Goal: Feedback & Contribution: Leave review/rating

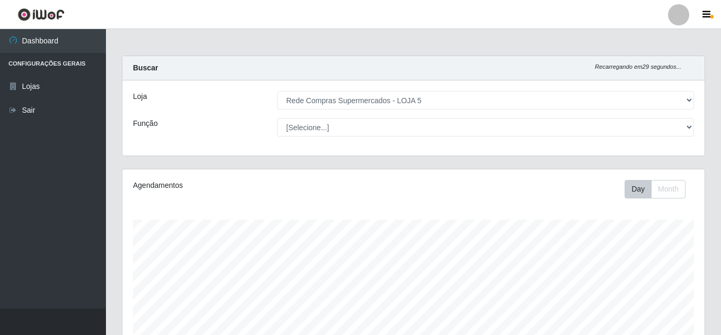
select select "397"
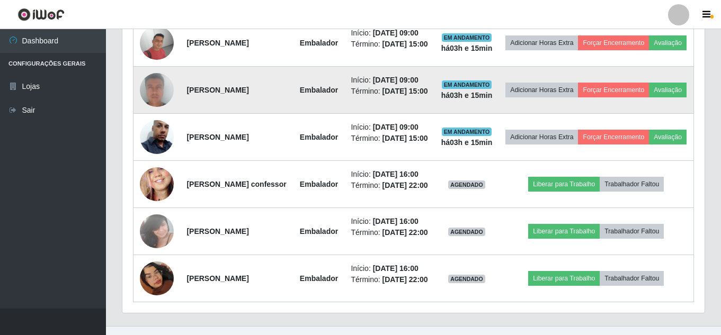
scroll to position [444, 0]
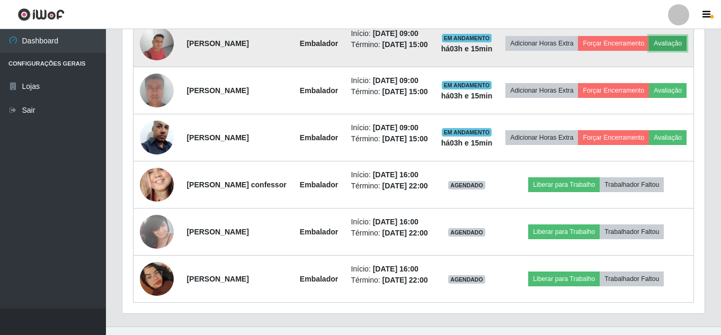
click at [649, 51] on button "Avaliação" at bounding box center [668, 43] width 38 height 15
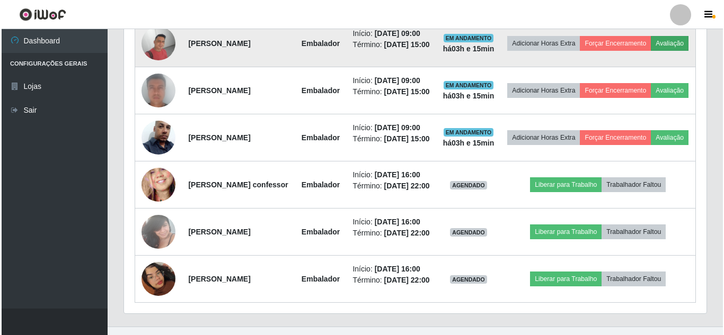
scroll to position [220, 577]
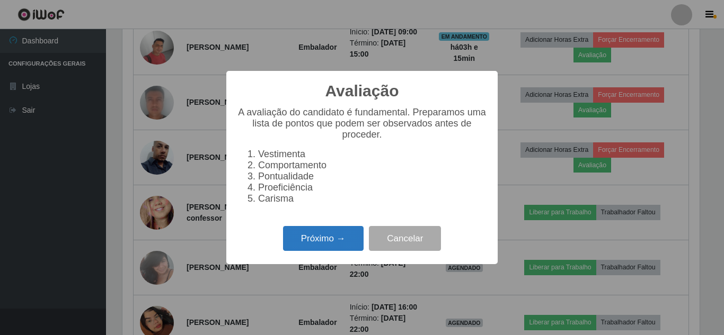
click at [342, 248] on button "Próximo →" at bounding box center [323, 238] width 81 height 25
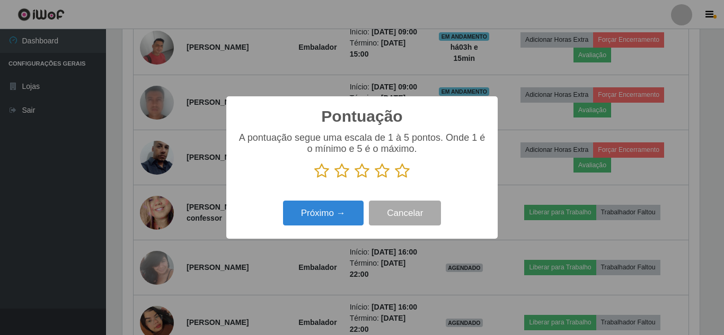
scroll to position [529455, 529098]
click at [404, 168] on icon at bounding box center [402, 171] width 15 height 16
click at [395, 179] on input "radio" at bounding box center [395, 179] width 0 height 0
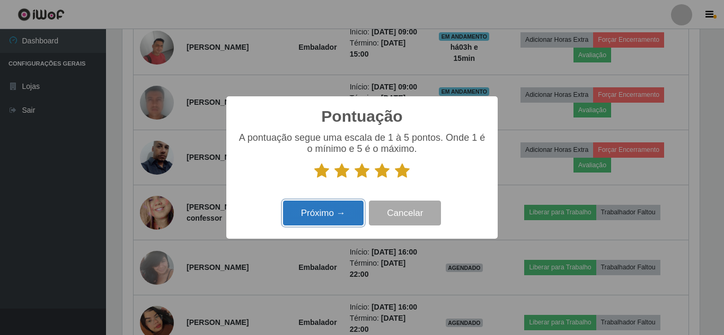
click at [345, 215] on button "Próximo →" at bounding box center [323, 213] width 81 height 25
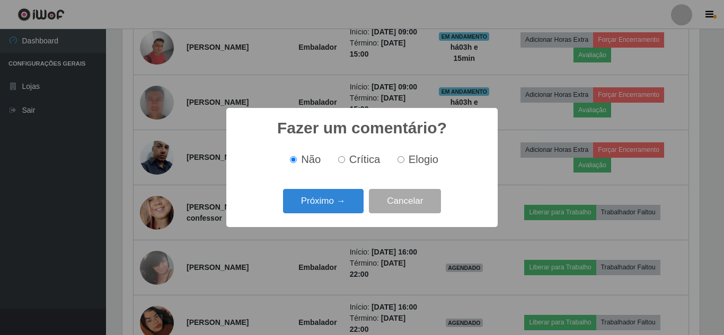
click at [342, 211] on button "Próximo →" at bounding box center [323, 201] width 81 height 25
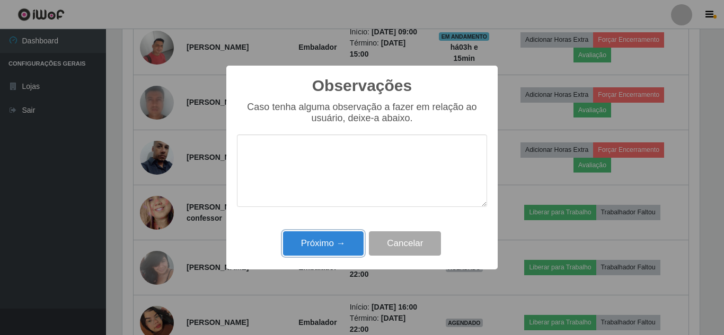
drag, startPoint x: 344, startPoint y: 245, endPoint x: 582, endPoint y: 158, distance: 253.2
click at [360, 236] on button "Próximo →" at bounding box center [323, 243] width 81 height 25
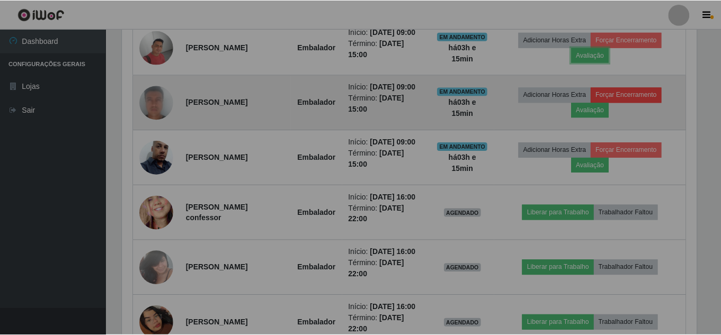
scroll to position [220, 582]
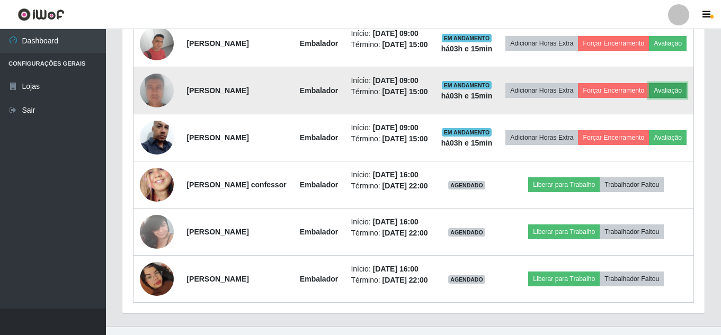
click at [649, 98] on button "Avaliação" at bounding box center [668, 90] width 38 height 15
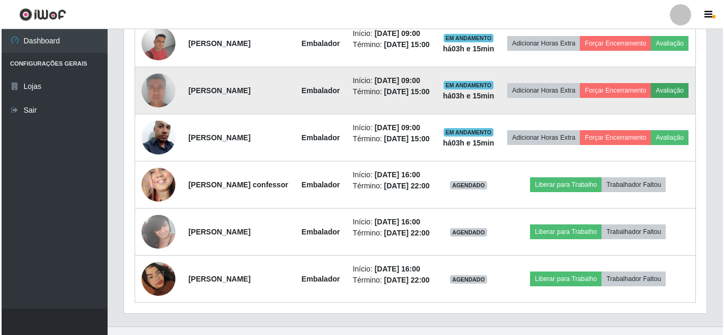
scroll to position [220, 577]
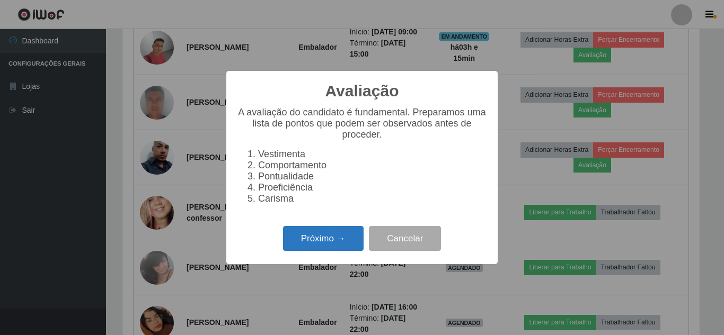
click at [329, 248] on button "Próximo →" at bounding box center [323, 238] width 81 height 25
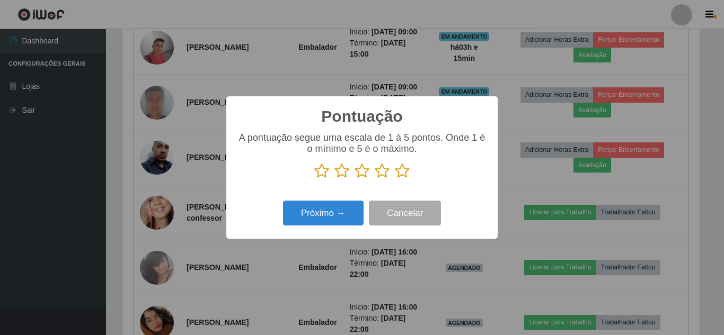
click at [398, 174] on icon at bounding box center [402, 171] width 15 height 16
click at [395, 179] on input "radio" at bounding box center [395, 179] width 0 height 0
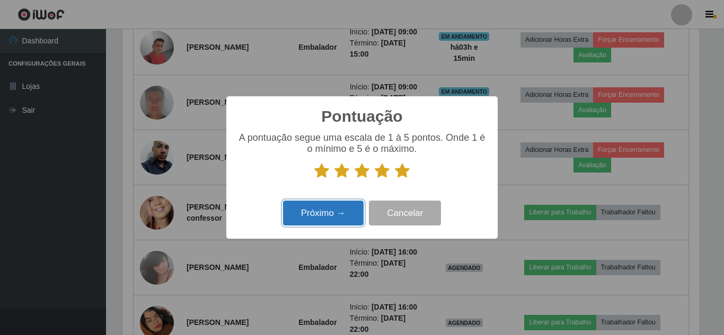
click at [351, 212] on button "Próximo →" at bounding box center [323, 213] width 81 height 25
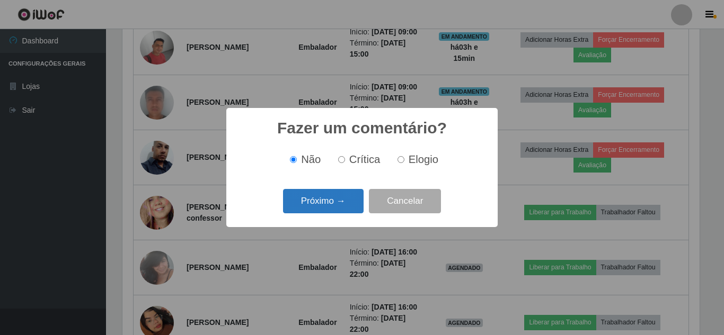
click at [338, 203] on button "Próximo →" at bounding box center [323, 201] width 81 height 25
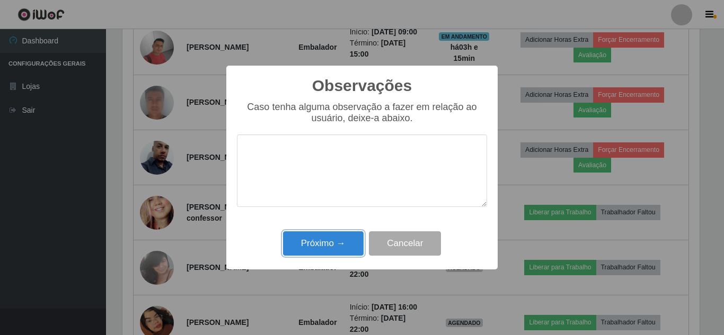
drag, startPoint x: 343, startPoint y: 247, endPoint x: 502, endPoint y: 196, distance: 167.5
click at [345, 246] on button "Próximo →" at bounding box center [323, 243] width 81 height 25
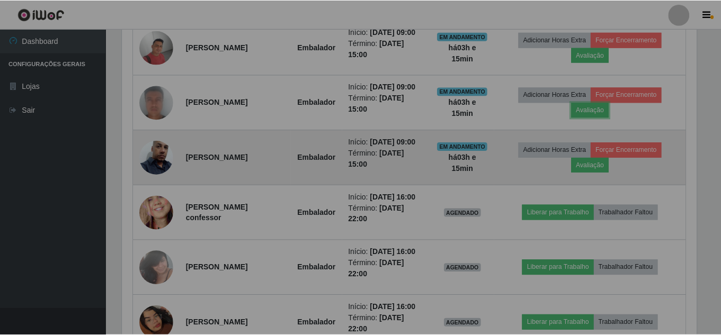
scroll to position [220, 582]
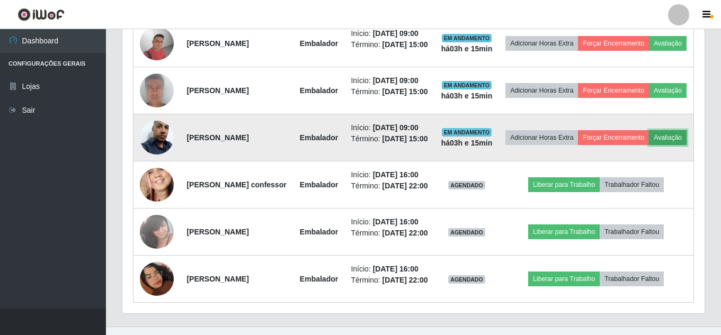
click at [649, 145] on button "Avaliação" at bounding box center [668, 137] width 38 height 15
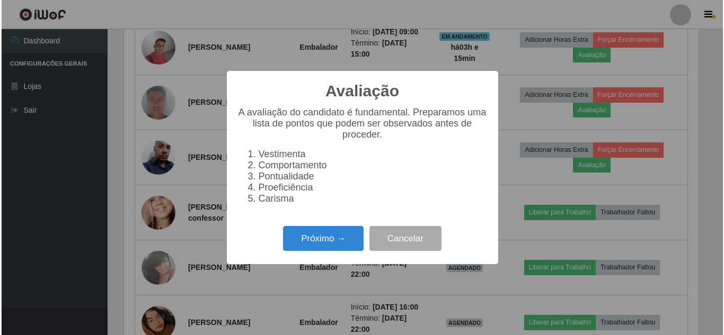
scroll to position [220, 577]
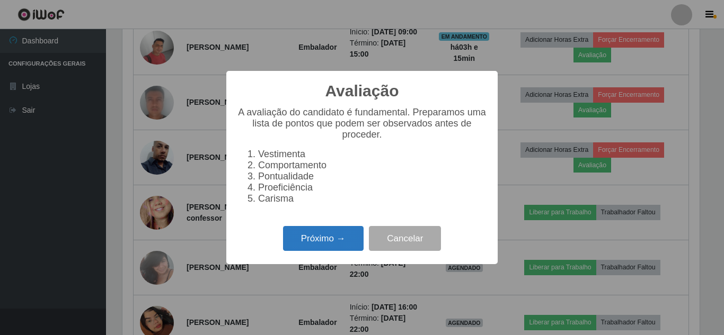
click at [322, 251] on button "Próximo →" at bounding box center [323, 238] width 81 height 25
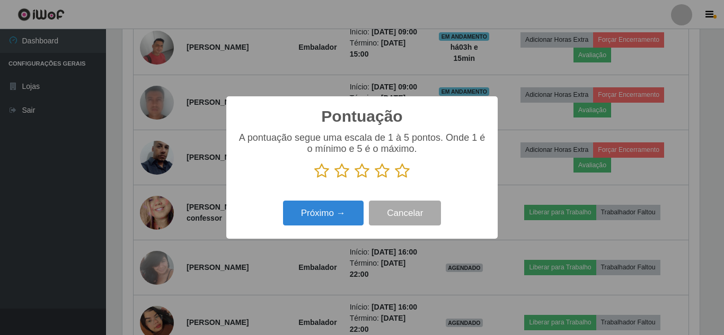
click at [406, 176] on icon at bounding box center [402, 171] width 15 height 16
click at [395, 179] on input "radio" at bounding box center [395, 179] width 0 height 0
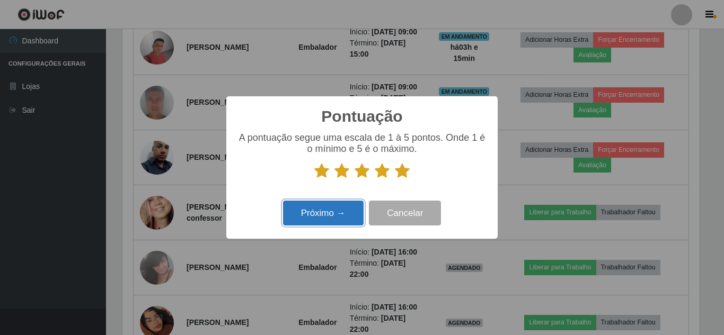
click at [336, 214] on button "Próximo →" at bounding box center [323, 213] width 81 height 25
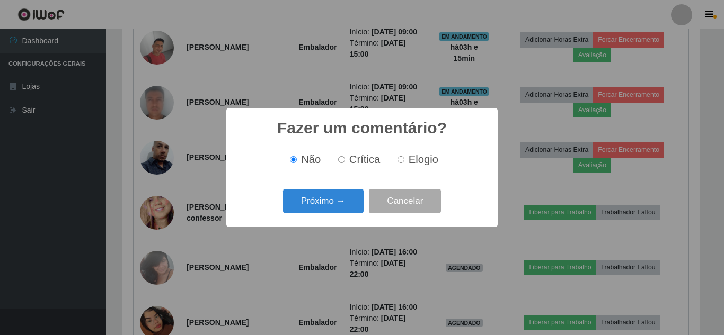
click at [335, 211] on button "Próximo →" at bounding box center [323, 201] width 81 height 25
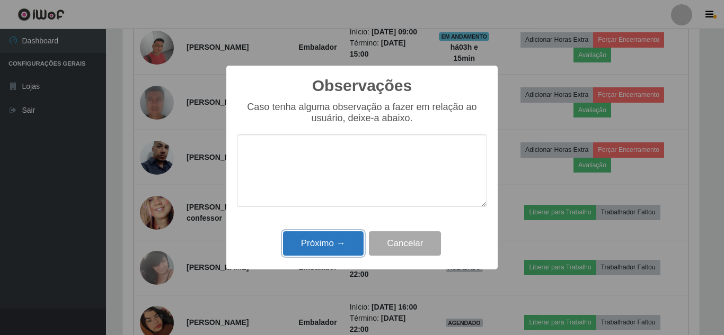
click at [336, 236] on button "Próximo →" at bounding box center [323, 243] width 81 height 25
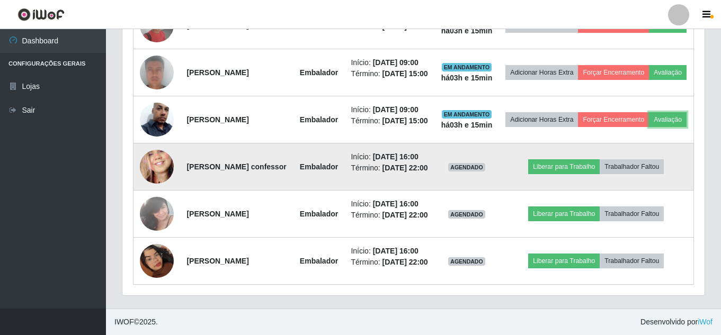
scroll to position [577, 0]
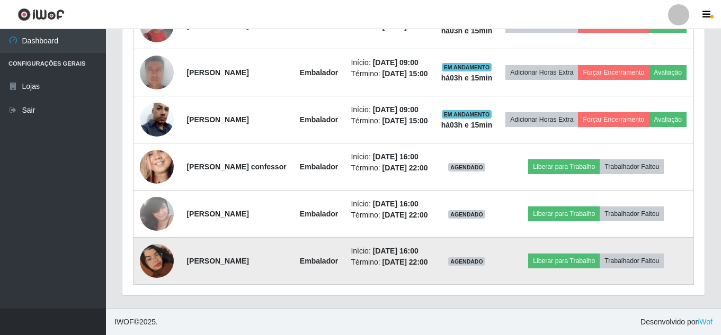
click at [163, 252] on img at bounding box center [157, 261] width 34 height 60
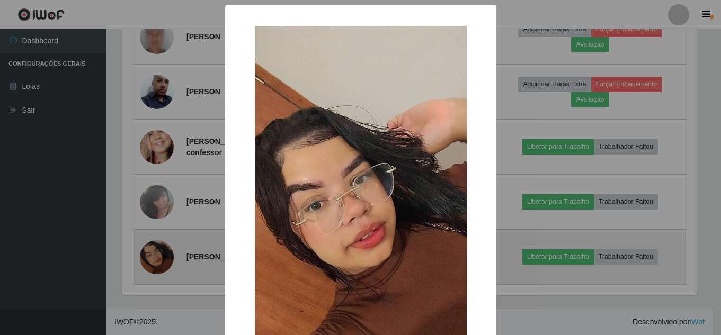
scroll to position [220, 577]
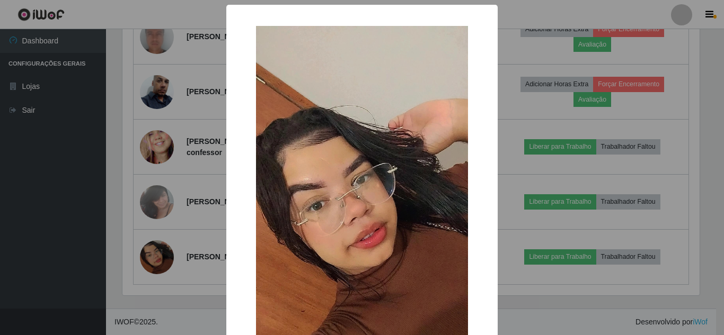
click at [160, 251] on div "× OK Cancel" at bounding box center [362, 167] width 724 height 335
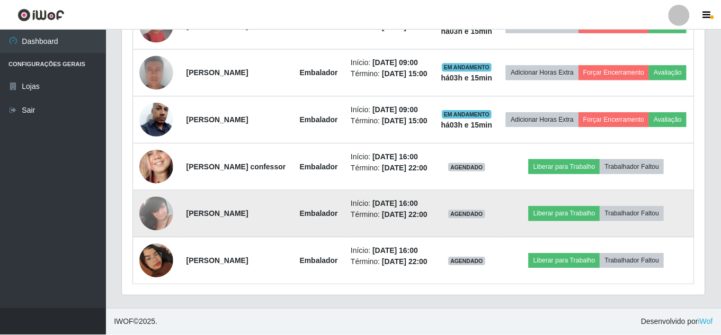
scroll to position [220, 582]
click at [146, 191] on img at bounding box center [157, 213] width 34 height 45
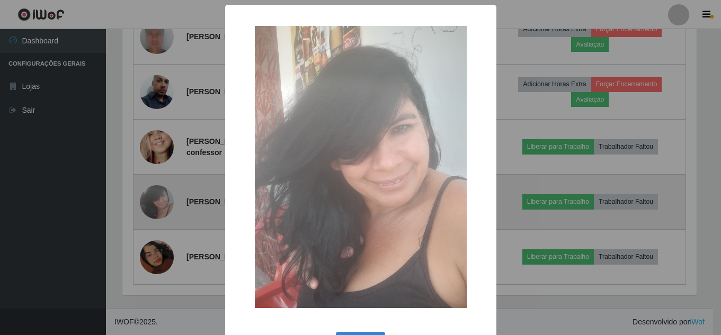
scroll to position [220, 577]
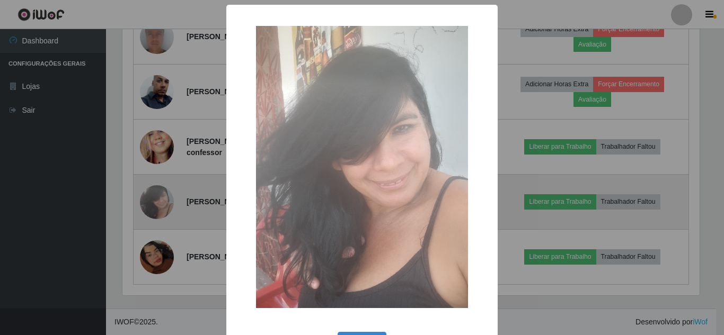
click at [146, 183] on div "× OK Cancel" at bounding box center [362, 167] width 724 height 335
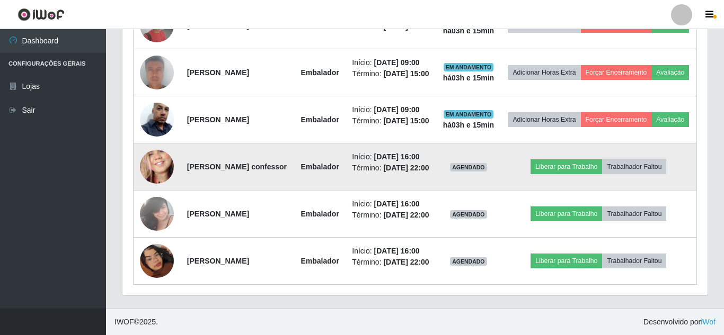
scroll to position [0, 0]
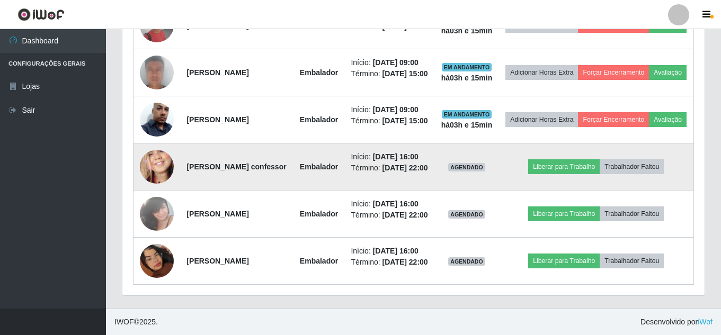
click at [147, 130] on img at bounding box center [157, 167] width 34 height 74
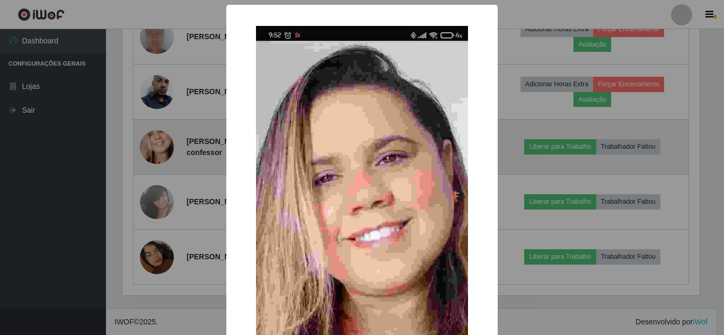
click at [147, 106] on div "× OK Cancel" at bounding box center [362, 167] width 724 height 335
